Goal: Information Seeking & Learning: Learn about a topic

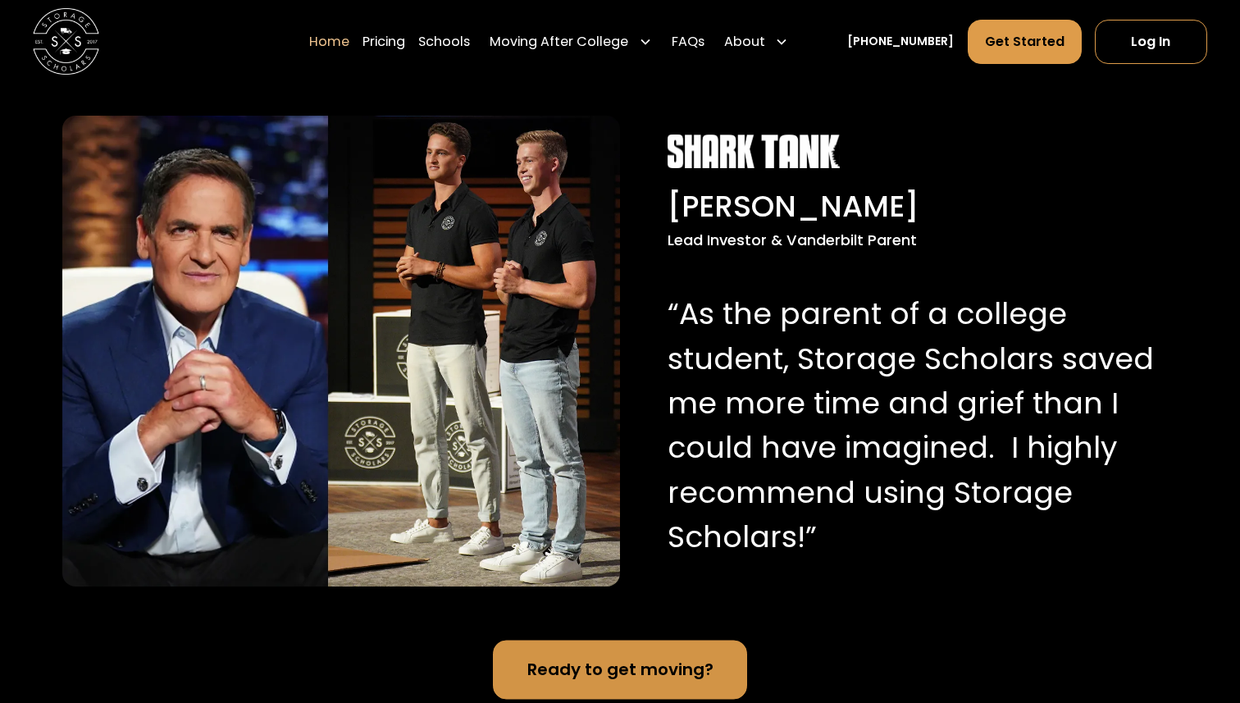
scroll to position [1578, 0]
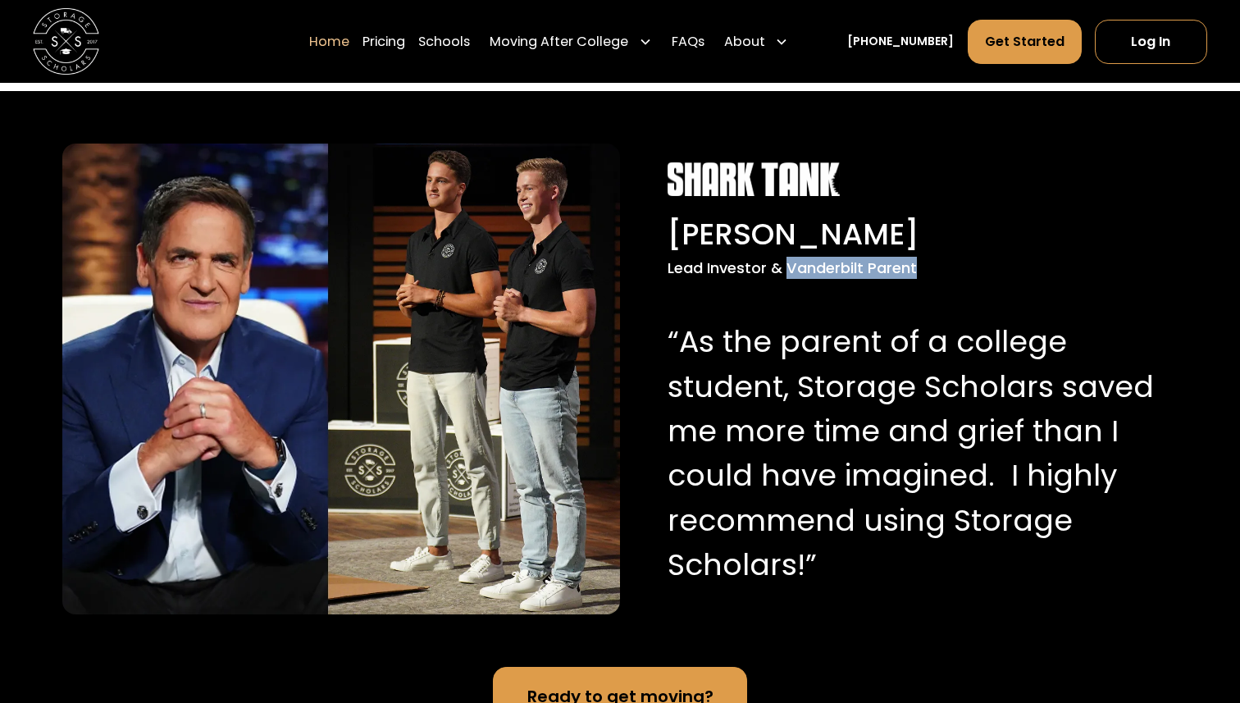
drag, startPoint x: 917, startPoint y: 265, endPoint x: 785, endPoint y: 259, distance: 132.1
click at [785, 259] on div "Lead Investor & Vanderbilt Parent" at bounding box center [911, 268] width 489 height 22
copy div "Vanderbilt Parent"
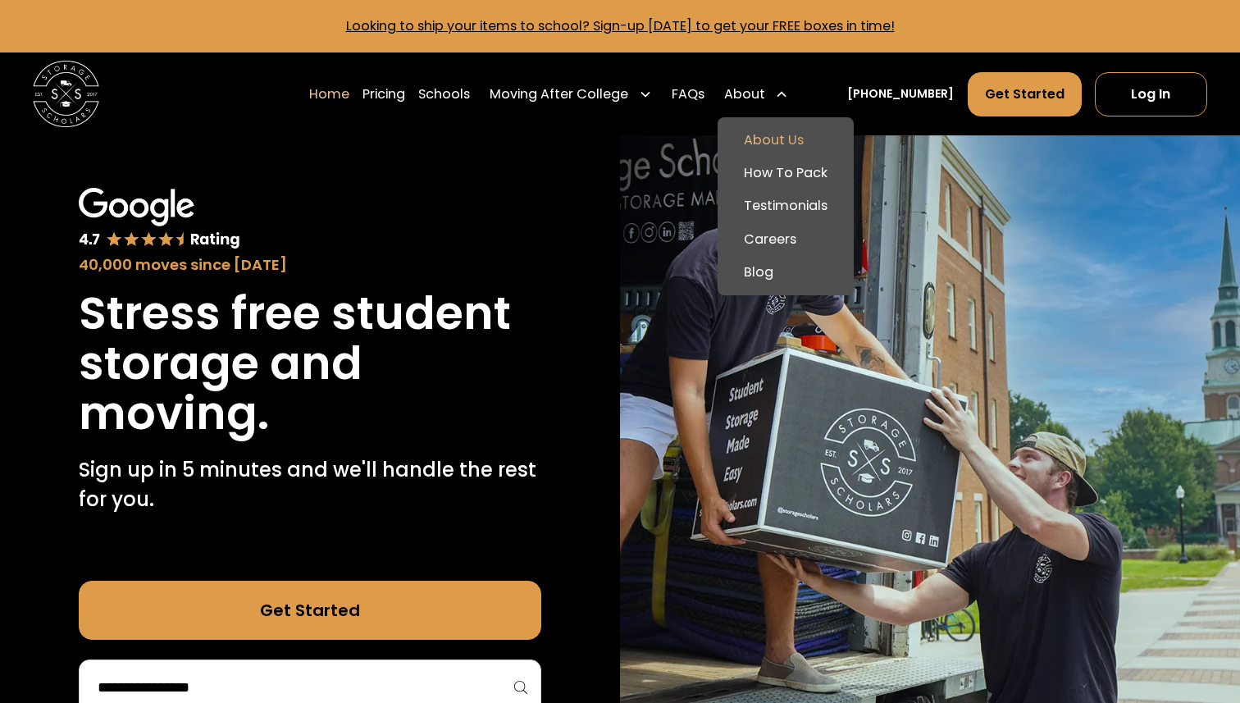
click at [790, 132] on link "About Us" at bounding box center [785, 140] width 123 height 33
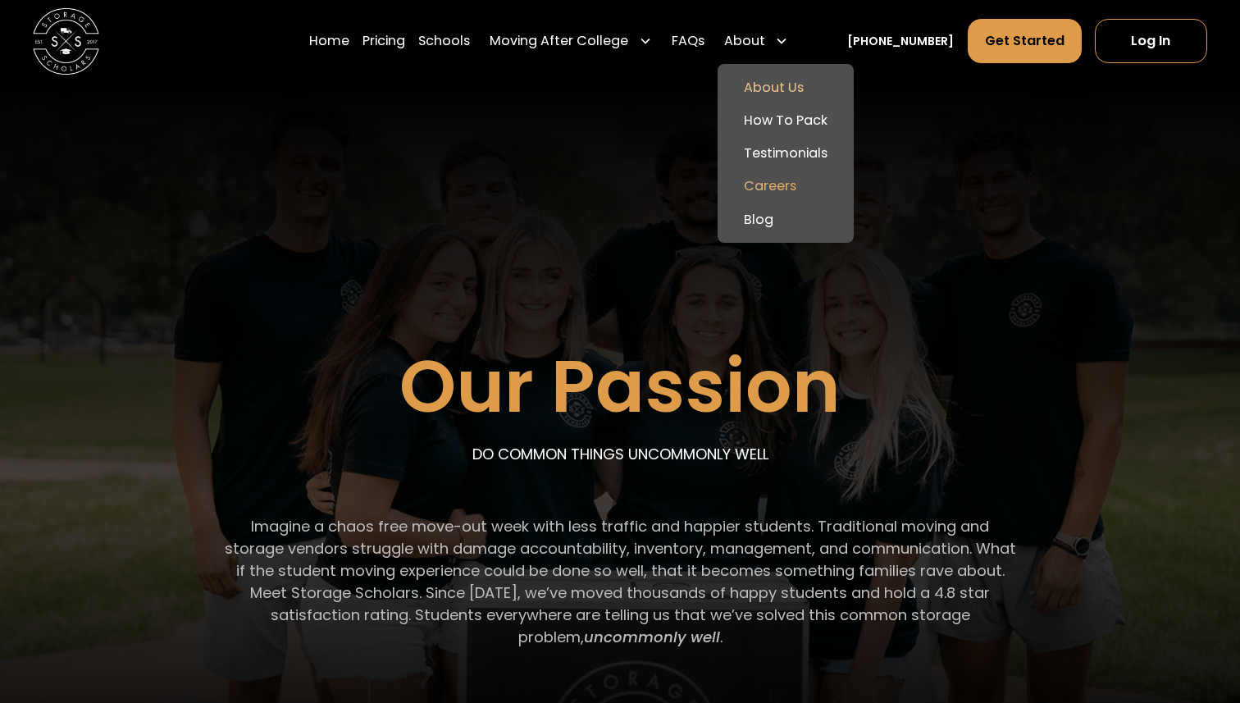
click at [787, 184] on link "Careers" at bounding box center [785, 186] width 123 height 33
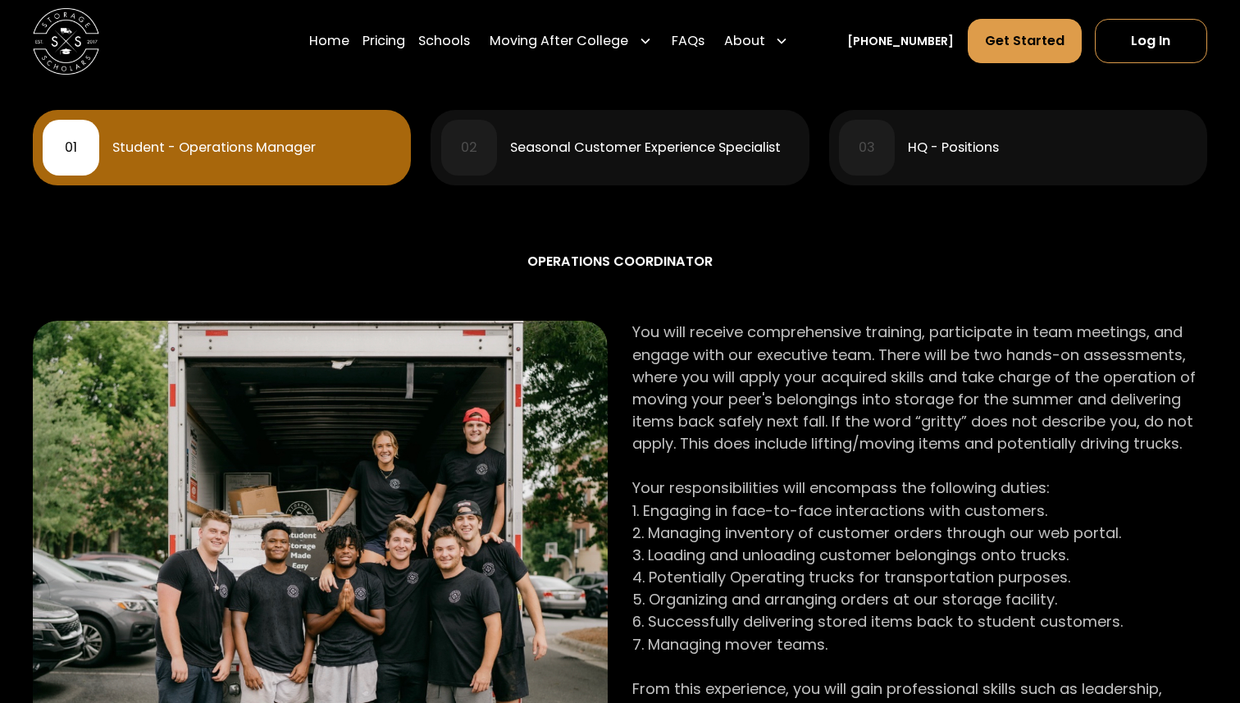
scroll to position [812, 0]
